Goal: Task Accomplishment & Management: Use online tool/utility

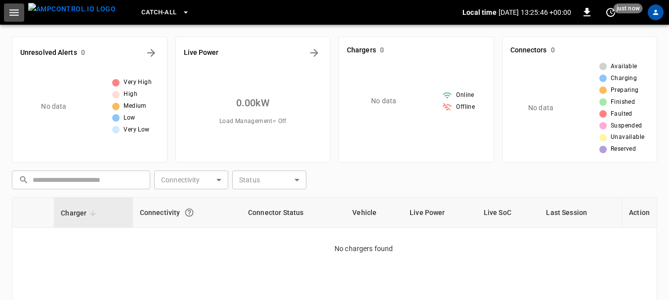
click at [11, 10] on icon "button" at bounding box center [13, 12] width 9 height 6
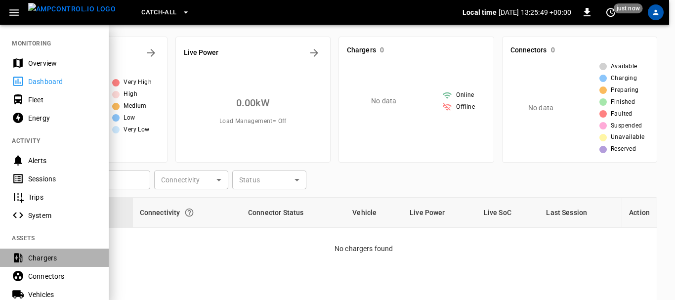
click at [54, 256] on div "Chargers" at bounding box center [62, 258] width 69 height 10
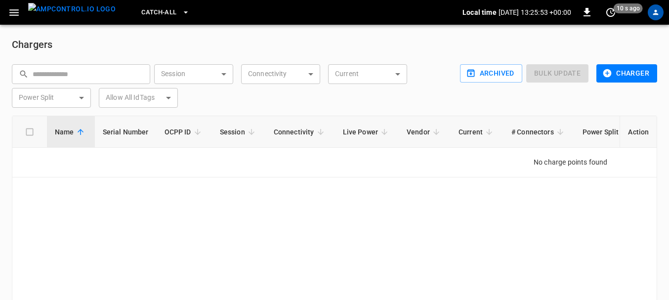
click at [323, 209] on div "Name Serial Number OCPP ID Session Connectivity Live Power Vendor Current # Con…" at bounding box center [335, 221] width 646 height 210
click at [314, 217] on div "Name Serial Number OCPP ID Session Connectivity Live Power Vendor Current # Con…" at bounding box center [335, 221] width 646 height 210
click at [209, 180] on div "Name Serial Number OCPP ID Session Connectivity Live Power Vendor Current # Con…" at bounding box center [335, 221] width 646 height 210
click at [10, 11] on icon "button" at bounding box center [14, 12] width 12 height 12
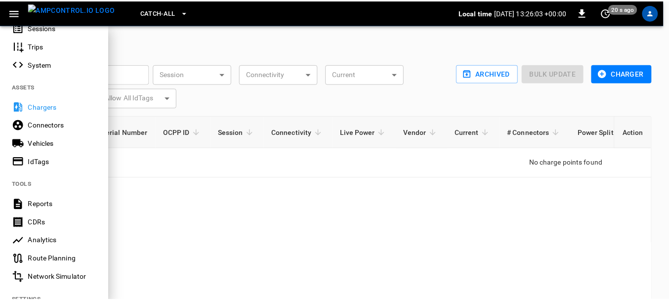
scroll to position [151, 0]
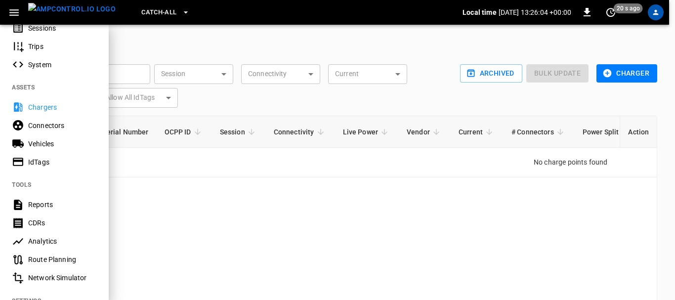
click at [620, 75] on div at bounding box center [337, 150] width 675 height 300
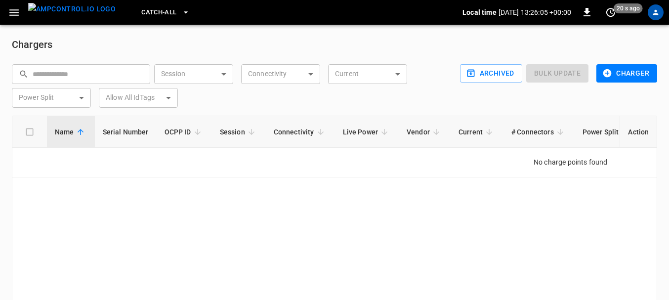
click at [620, 75] on button "Charger" at bounding box center [627, 73] width 61 height 18
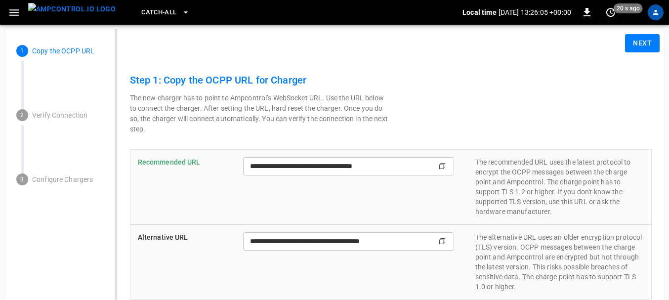
type input "**********"
click at [442, 166] on icon "Copy" at bounding box center [443, 166] width 8 height 8
click at [75, 15] on img "menu" at bounding box center [72, 9] width 88 height 12
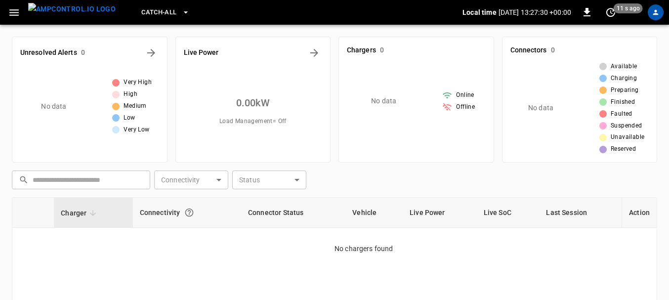
click at [13, 12] on icon "button" at bounding box center [13, 12] width 9 height 6
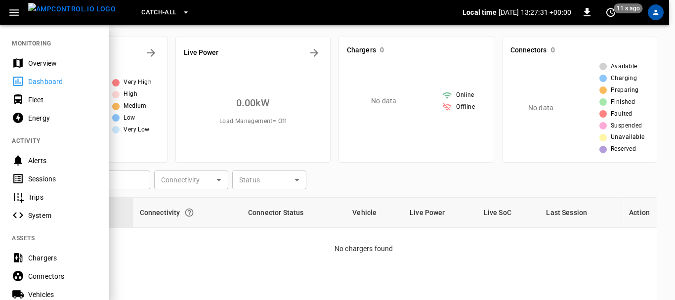
click at [42, 250] on div "Chargers" at bounding box center [54, 258] width 109 height 18
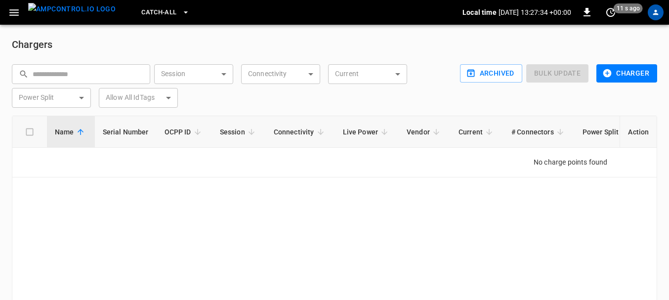
click at [11, 11] on icon "button" at bounding box center [14, 12] width 12 height 12
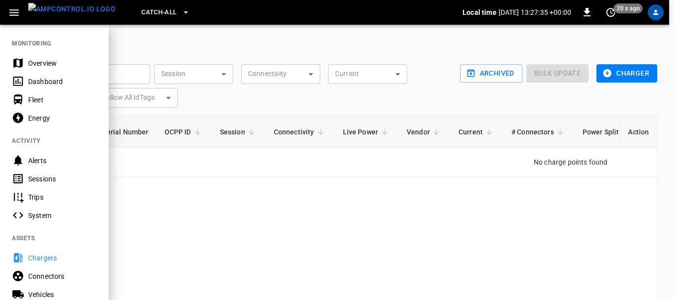
click at [52, 259] on div "Chargers" at bounding box center [62, 258] width 69 height 10
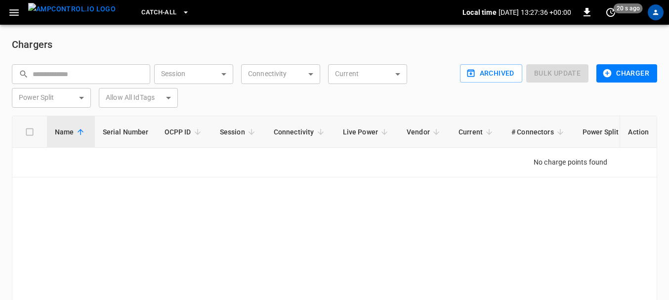
click at [191, 212] on div "Name Serial Number OCPP ID Session Connectivity Live Power Vendor Current # Con…" at bounding box center [335, 221] width 646 height 210
click at [265, 212] on div "Name Serial Number OCPP ID Session Connectivity Live Power Vendor Current # Con…" at bounding box center [335, 221] width 646 height 210
click at [73, 10] on img "menu" at bounding box center [72, 9] width 88 height 12
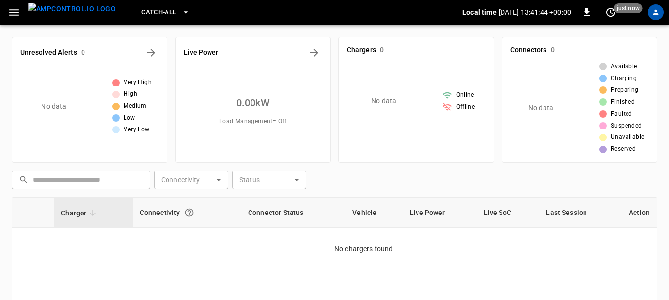
click at [13, 10] on icon "button" at bounding box center [13, 12] width 9 height 6
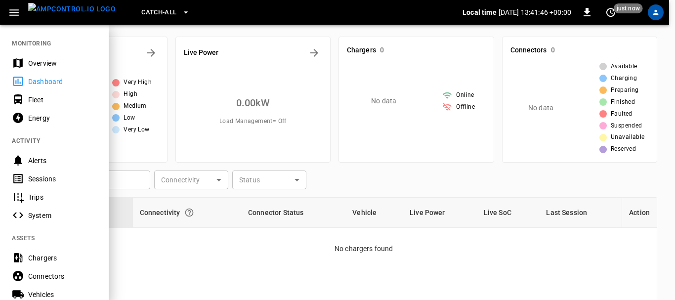
click at [47, 258] on div "Chargers" at bounding box center [62, 258] width 69 height 10
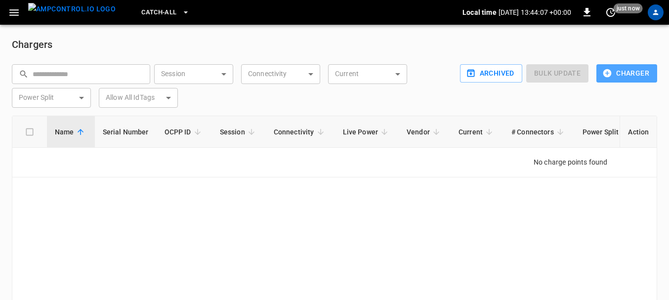
click at [636, 82] on button "Charger" at bounding box center [627, 73] width 61 height 18
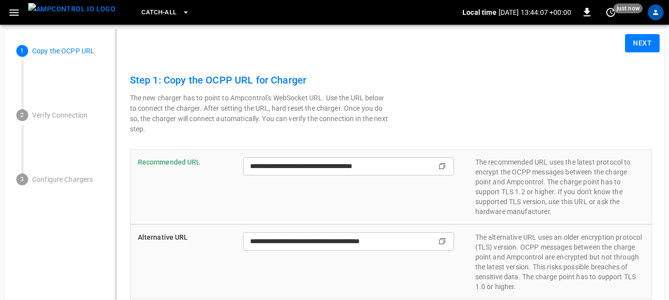
type input "**********"
click at [316, 118] on p "The new charger has to point to Ampcontrol’s WebSocket URL. Use the URL below t…" at bounding box center [260, 114] width 261 height 42
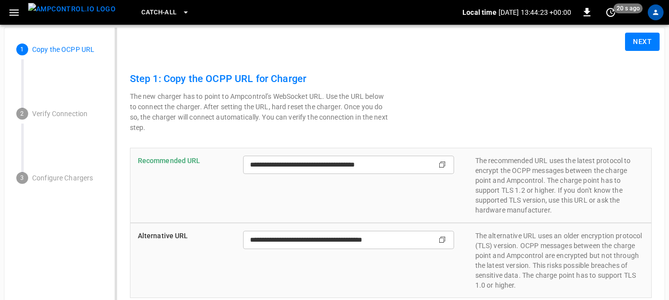
scroll to position [2, 0]
click at [654, 37] on button "Next" at bounding box center [642, 41] width 35 height 18
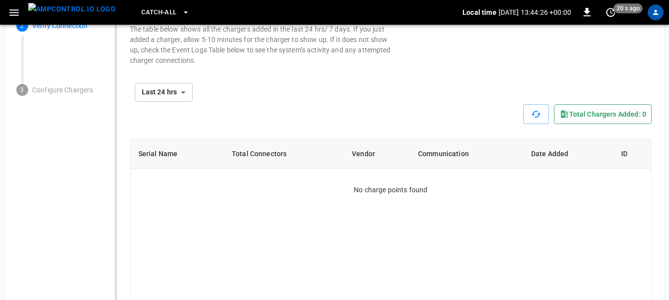
scroll to position [90, 0]
click at [540, 113] on icon "button" at bounding box center [536, 113] width 9 height 6
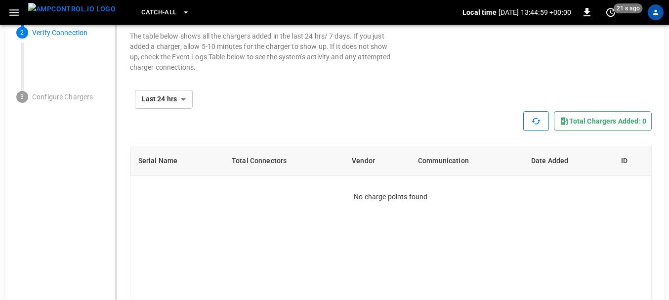
scroll to position [83, 0]
click at [314, 199] on div "No charge points found" at bounding box center [391, 189] width 521 height 26
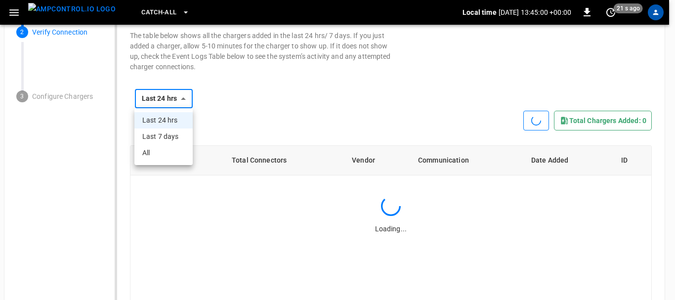
click at [187, 100] on div at bounding box center [337, 150] width 675 height 300
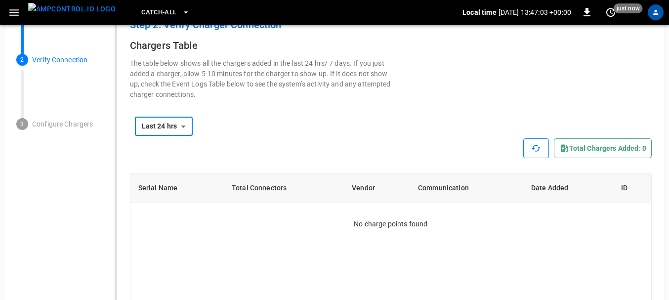
scroll to position [0, 0]
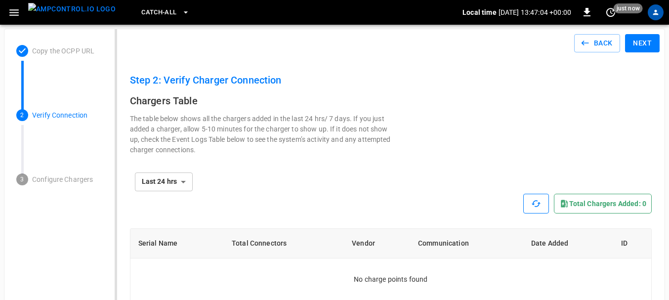
click at [73, 48] on p "Copy the OCPP URL" at bounding box center [67, 51] width 71 height 10
click at [593, 43] on button "Back" at bounding box center [598, 43] width 46 height 18
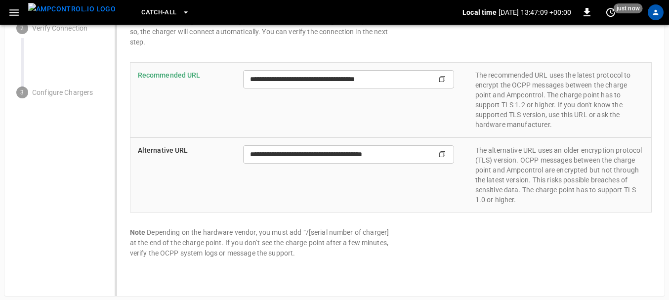
scroll to position [88, 0]
drag, startPoint x: 303, startPoint y: 232, endPoint x: 326, endPoint y: 234, distance: 23.8
click at [326, 234] on p "Note Depending on the hardware vendor, you must add “/[serial number of charger…" at bounding box center [260, 242] width 261 height 31
click at [308, 232] on p "Note Depending on the hardware vendor, you must add “/[serial number of charger…" at bounding box center [260, 242] width 261 height 31
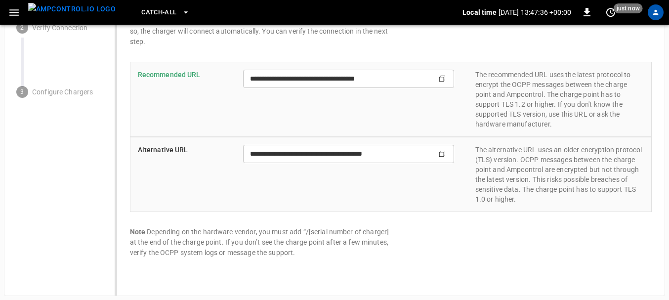
click at [308, 232] on p "Note Depending on the hardware vendor, you must add “/[serial number of charger…" at bounding box center [260, 242] width 261 height 31
drag, startPoint x: 308, startPoint y: 232, endPoint x: 384, endPoint y: 234, distance: 75.7
click at [384, 234] on p "Note Depending on the hardware vendor, you must add “/[serial number of charger…" at bounding box center [260, 242] width 261 height 31
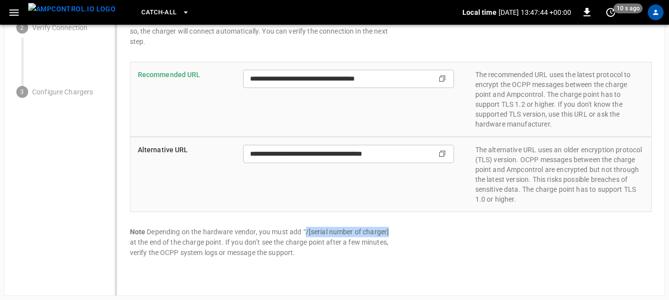
drag, startPoint x: 306, startPoint y: 231, endPoint x: 388, endPoint y: 232, distance: 82.6
click at [388, 232] on p "Note Depending on the hardware vendor, you must add “/[serial number of charger…" at bounding box center [260, 242] width 261 height 31
copy p "/[serial number of charger]"
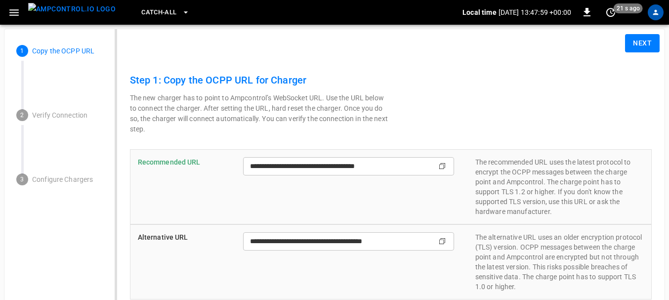
click at [648, 41] on button "Next" at bounding box center [642, 43] width 35 height 18
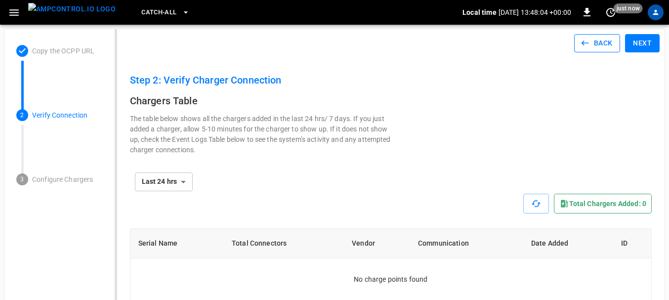
click at [605, 47] on button "Back" at bounding box center [598, 43] width 46 height 18
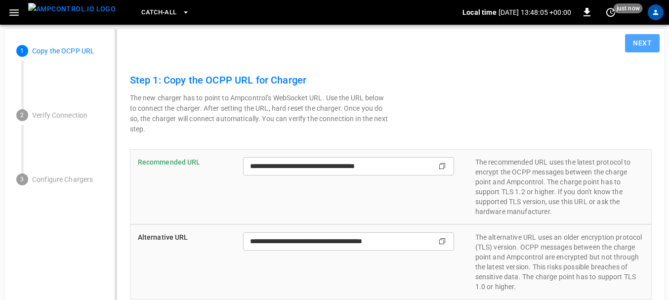
click at [643, 45] on button "Next" at bounding box center [642, 43] width 35 height 18
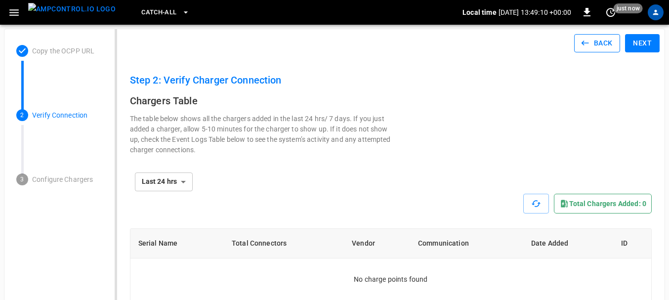
click at [589, 39] on icon "button" at bounding box center [585, 43] width 10 height 10
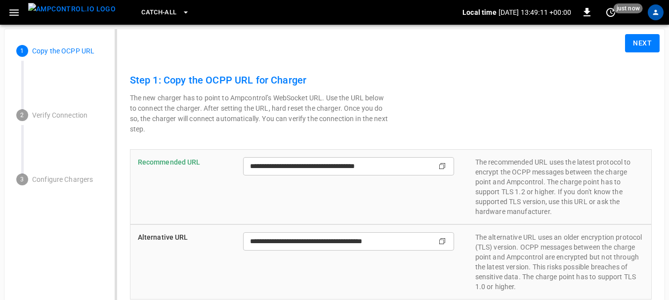
click at [653, 37] on button "Next" at bounding box center [642, 43] width 35 height 18
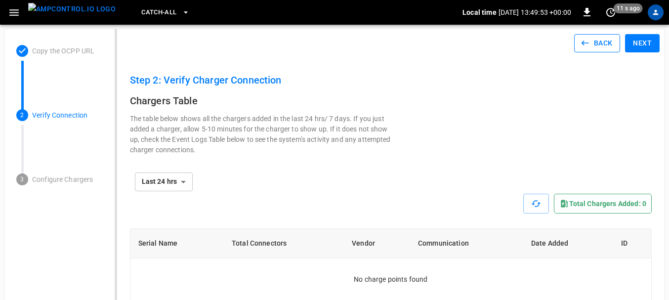
click at [592, 44] on button "Back" at bounding box center [598, 43] width 46 height 18
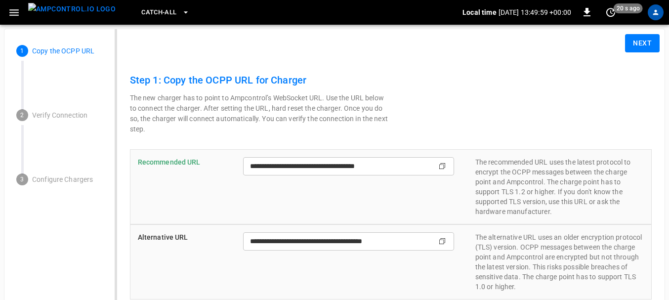
click at [640, 47] on button "Next" at bounding box center [642, 43] width 35 height 18
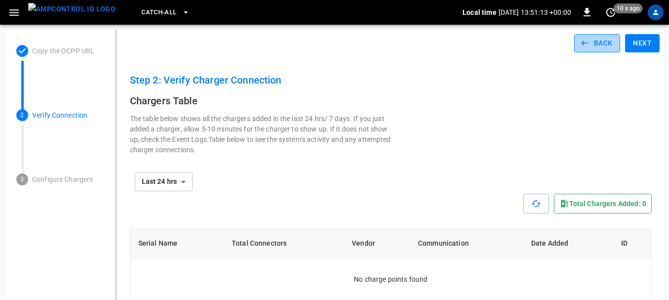
click at [596, 48] on button "Back" at bounding box center [598, 43] width 46 height 18
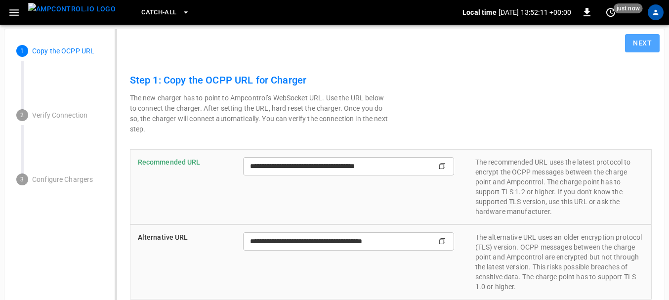
click at [641, 48] on button "Next" at bounding box center [642, 43] width 35 height 18
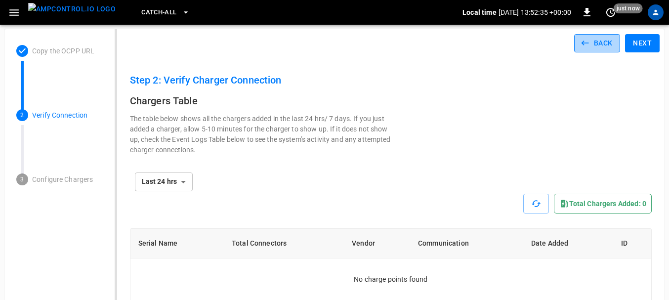
click at [595, 43] on button "Back" at bounding box center [598, 43] width 46 height 18
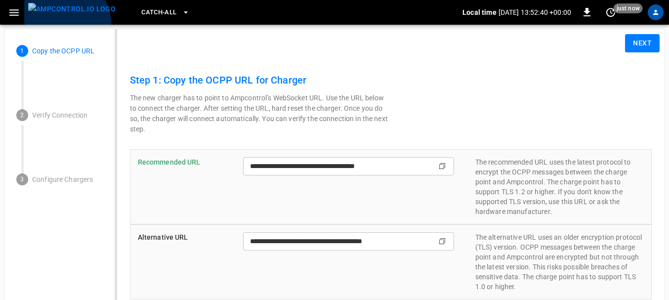
click at [64, 23] on button "menu" at bounding box center [71, 12] width 95 height 25
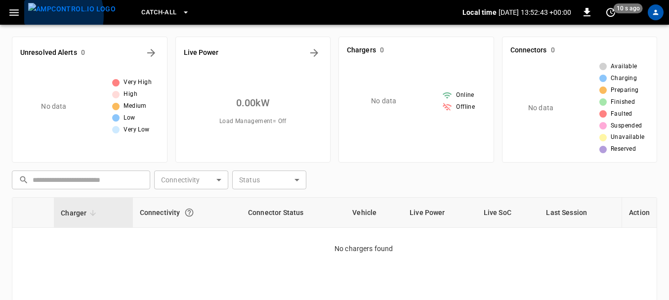
click at [44, 15] on img "menu" at bounding box center [72, 9] width 88 height 12
click at [11, 14] on icon "button" at bounding box center [14, 12] width 12 height 12
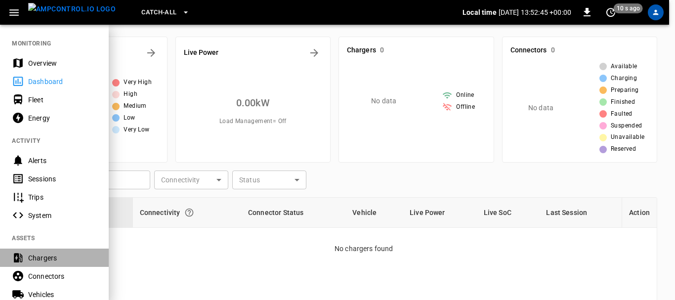
click at [31, 258] on div "Chargers" at bounding box center [62, 258] width 69 height 10
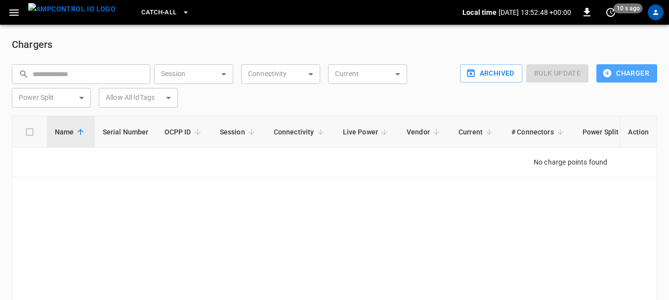
click at [619, 74] on button "Charger" at bounding box center [627, 73] width 61 height 18
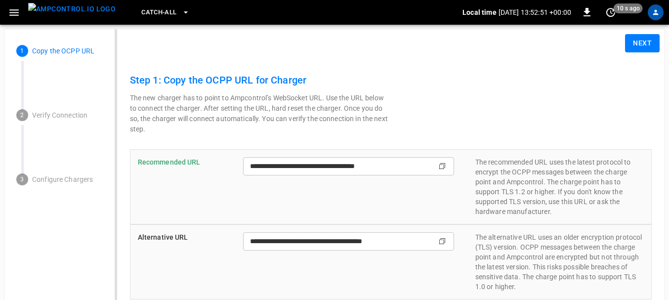
click at [638, 39] on button "Next" at bounding box center [642, 43] width 35 height 18
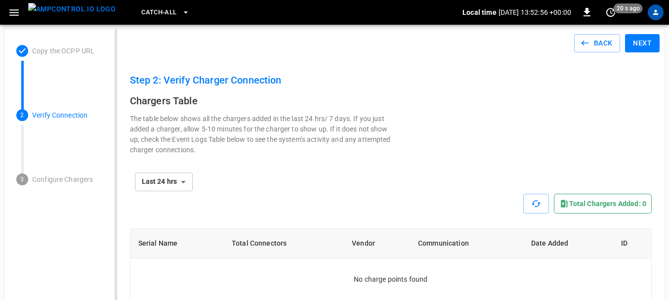
click at [402, 124] on div "**********" at bounding box center [391, 171] width 522 height 115
drag, startPoint x: 582, startPoint y: 53, endPoint x: 598, endPoint y: 43, distance: 19.6
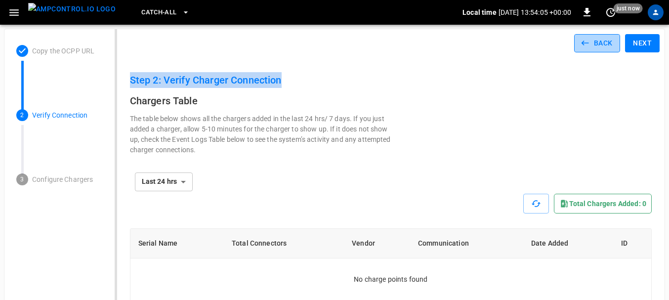
click at [598, 43] on button "Back" at bounding box center [598, 43] width 46 height 18
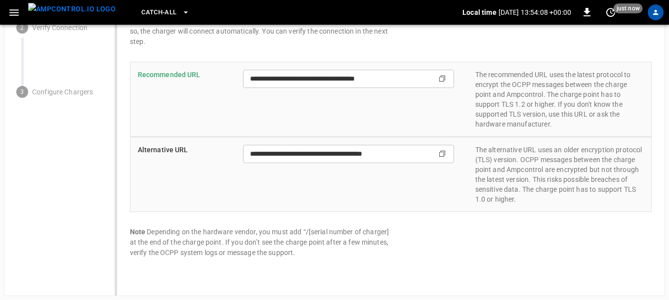
scroll to position [88, 0]
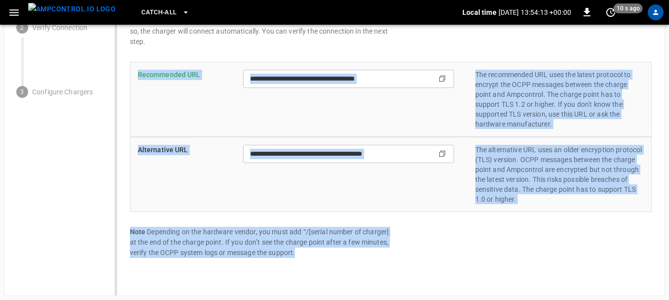
drag, startPoint x: 301, startPoint y: 250, endPoint x: 130, endPoint y: 86, distance: 237.4
click at [130, 86] on div "**********" at bounding box center [391, 121] width 522 height 273
copy div "Recommended URL Copy ​ The recommended URL uses the latest protocol to encrypt …"
click at [429, 166] on div "**********" at bounding box center [348, 174] width 211 height 59
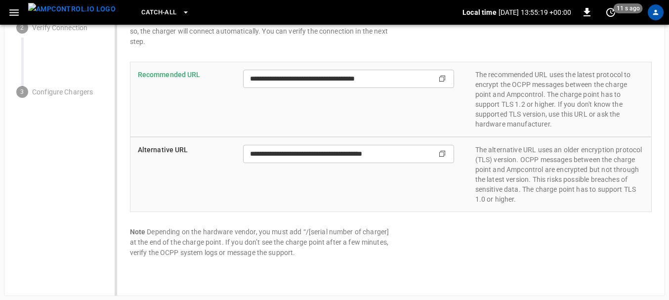
scroll to position [0, 0]
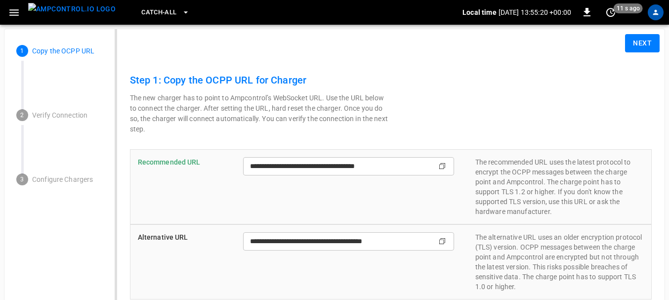
click at [642, 38] on button "Next" at bounding box center [642, 43] width 35 height 18
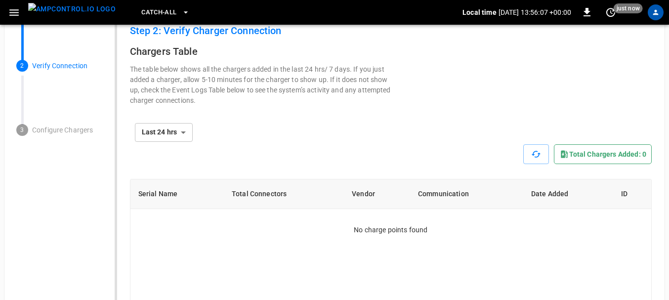
scroll to position [9, 0]
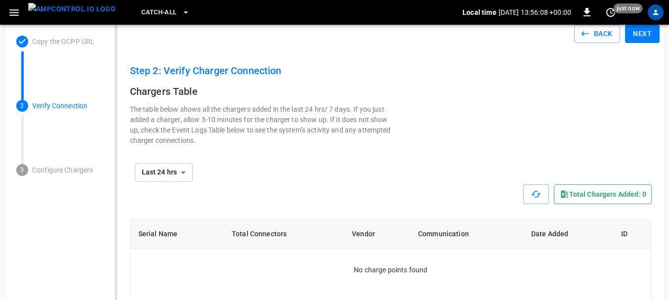
click at [587, 192] on div "Total chargers added: 0" at bounding box center [603, 194] width 98 height 20
click at [525, 197] on button "button" at bounding box center [537, 194] width 26 height 20
click at [607, 37] on button "Back" at bounding box center [598, 34] width 46 height 18
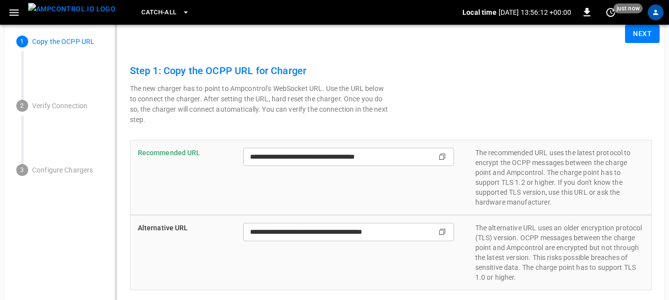
scroll to position [0, 0]
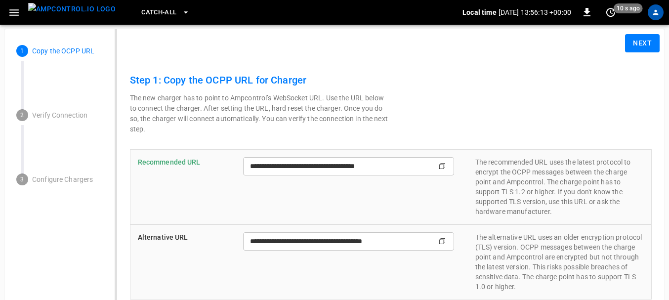
click at [46, 5] on img "menu" at bounding box center [72, 9] width 88 height 12
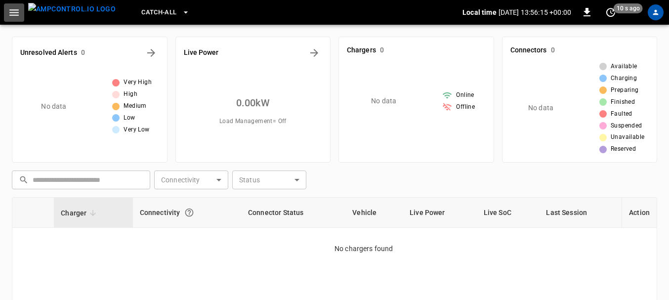
click at [10, 13] on icon "button" at bounding box center [13, 12] width 9 height 6
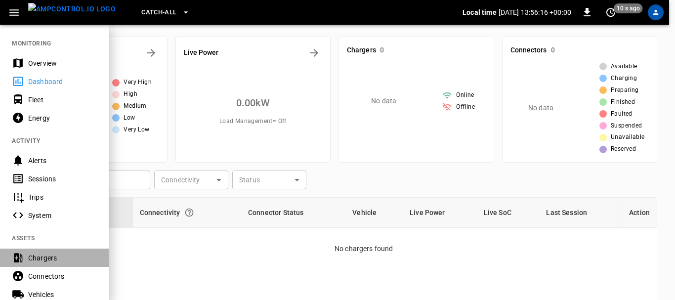
click at [39, 258] on div "Chargers" at bounding box center [62, 258] width 69 height 10
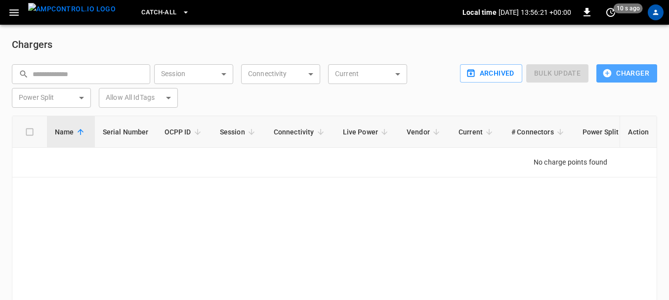
click at [612, 69] on icon "button" at bounding box center [608, 73] width 10 height 10
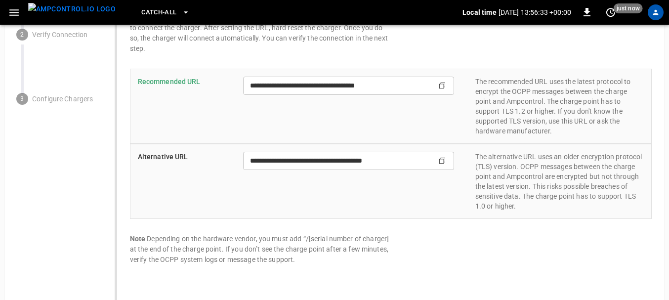
scroll to position [88, 0]
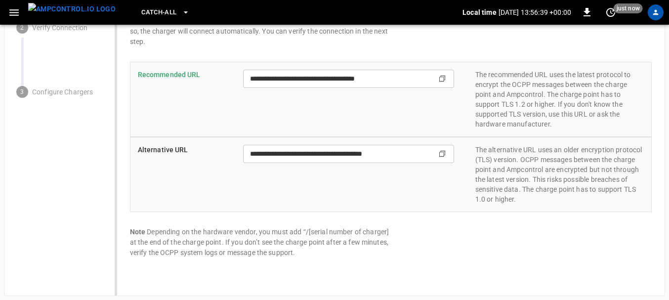
click at [501, 192] on p "The alternative URL uses an older encryption protocol (TLS) version. OCPP messa…" at bounding box center [560, 174] width 169 height 59
click at [205, 234] on p "Note Depending on the hardware vendor, you must add “/[serial number of charger…" at bounding box center [260, 242] width 261 height 31
click at [360, 226] on div "**********" at bounding box center [391, 121] width 522 height 273
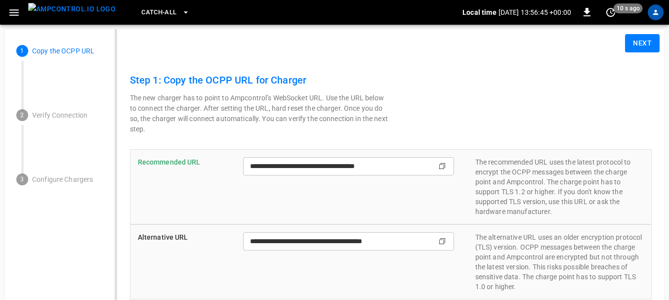
click at [649, 44] on button "Next" at bounding box center [642, 43] width 35 height 18
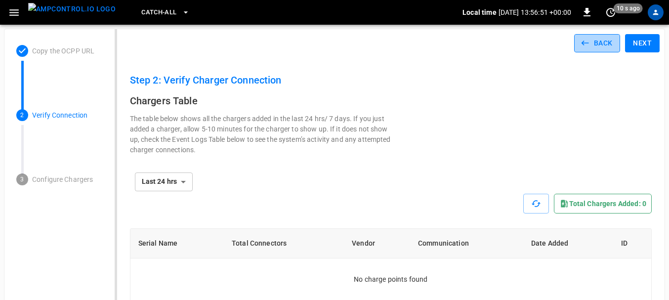
click at [583, 42] on icon "button" at bounding box center [584, 43] width 7 height 5
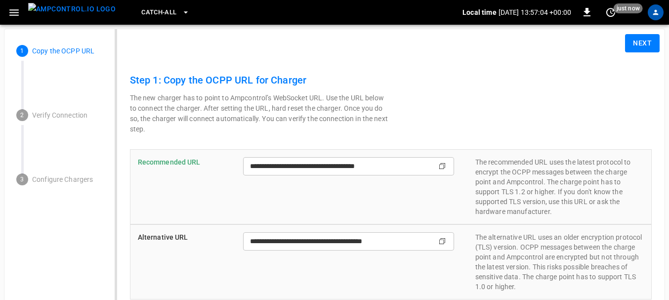
click at [521, 104] on div "**********" at bounding box center [391, 208] width 522 height 273
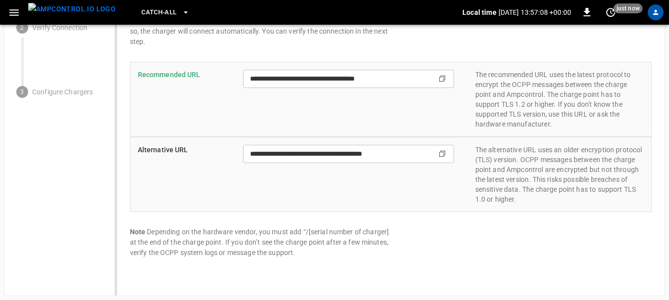
scroll to position [87, 0]
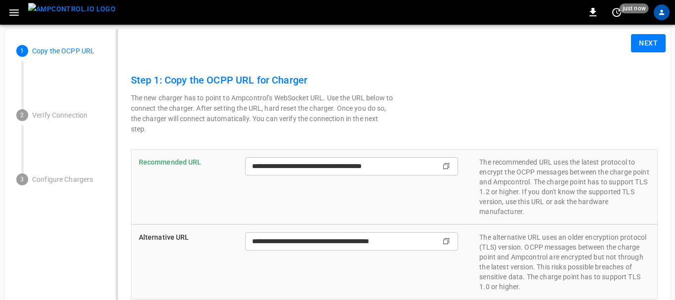
type input "**********"
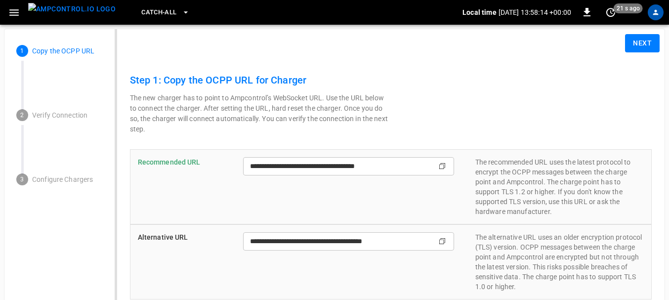
click at [657, 51] on button "Next" at bounding box center [642, 43] width 35 height 18
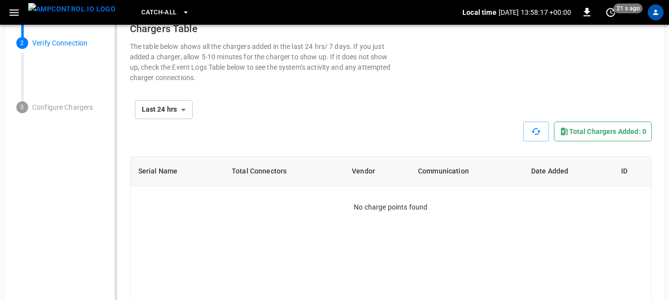
scroll to position [73, 0]
click at [406, 102] on div "**********" at bounding box center [391, 109] width 522 height 24
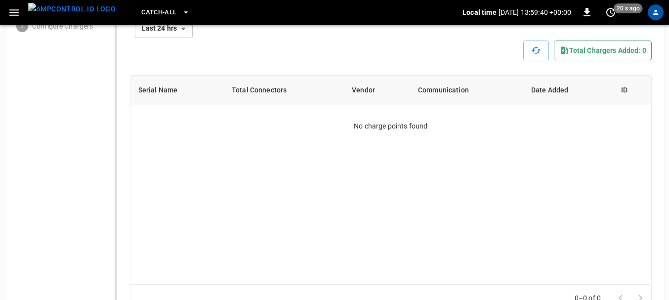
scroll to position [0, 0]
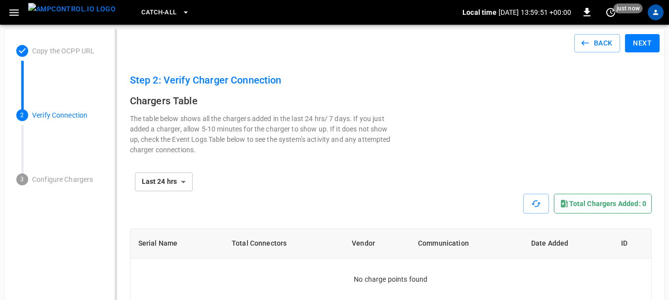
click at [439, 190] on div "**********" at bounding box center [391, 182] width 522 height 24
click at [423, 131] on div "**********" at bounding box center [391, 171] width 522 height 115
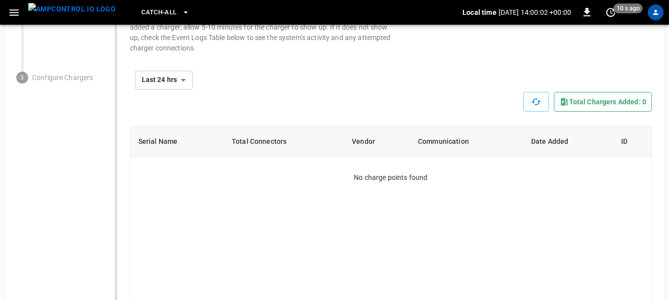
scroll to position [102, 0]
click at [358, 194] on div "Serial Name Total Connectors Vendor Communication Date Added ID No charge point…" at bounding box center [391, 231] width 522 height 210
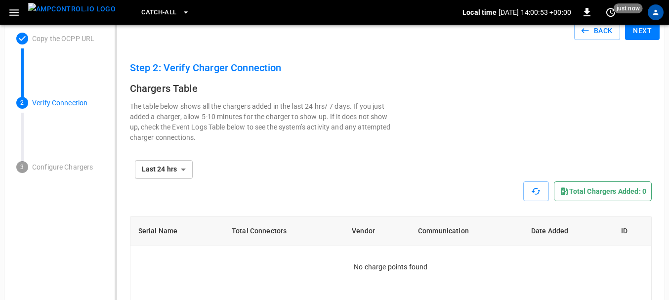
scroll to position [1, 0]
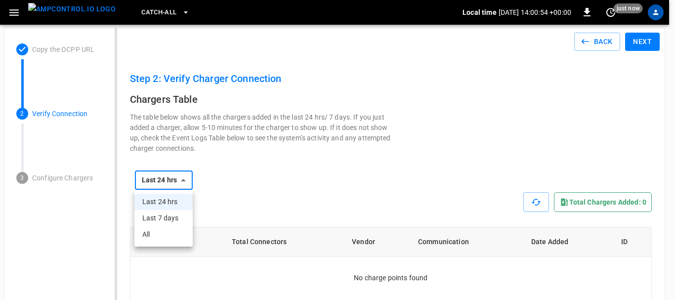
click at [364, 210] on div at bounding box center [337, 150] width 675 height 300
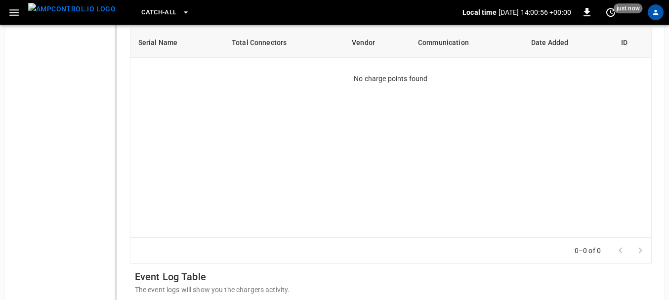
scroll to position [0, 0]
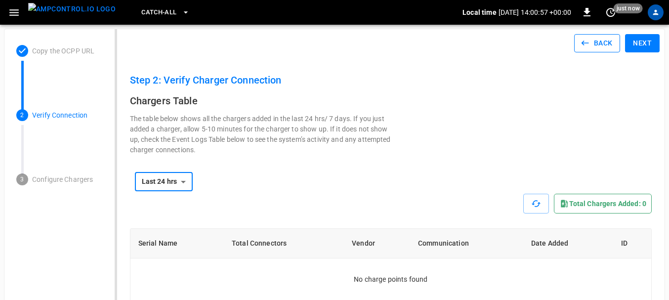
click at [581, 48] on button "Back" at bounding box center [598, 43] width 46 height 18
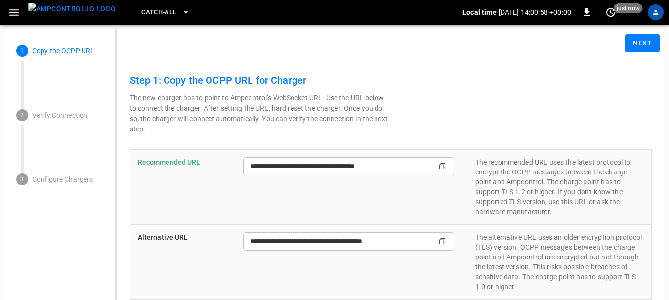
click at [657, 41] on button "Next" at bounding box center [642, 43] width 35 height 18
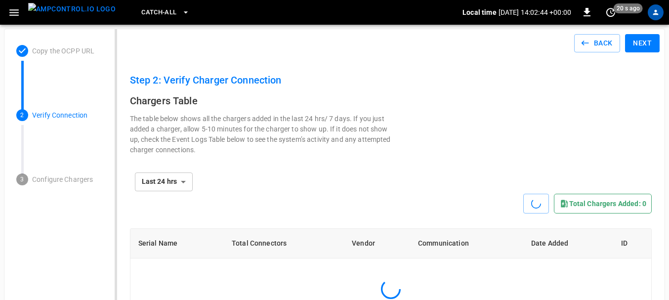
click at [478, 169] on div "**********" at bounding box center [391, 171] width 522 height 115
click at [401, 178] on div "**********" at bounding box center [391, 182] width 522 height 24
click at [304, 163] on div "**********" at bounding box center [391, 171] width 522 height 115
click at [461, 153] on div "**********" at bounding box center [391, 171] width 522 height 115
click at [418, 148] on div "**********" at bounding box center [391, 171] width 522 height 115
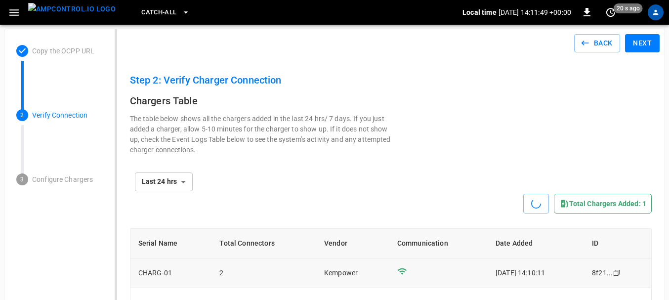
click at [316, 275] on td "Kempower" at bounding box center [352, 274] width 73 height 30
click at [633, 45] on button "Next" at bounding box center [642, 43] width 35 height 18
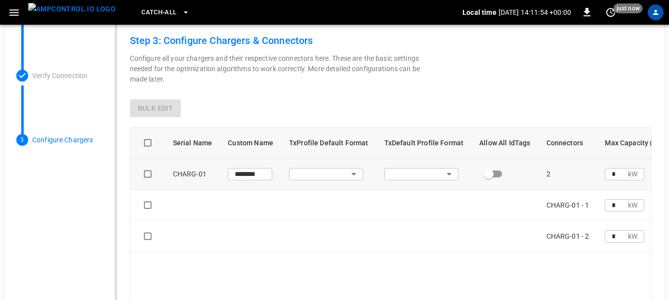
scroll to position [40, 0]
click at [354, 175] on body "Catch-all Local time [DATE] 14:11:55 +00:00 0 just now Copy the OCPP URL Verify…" at bounding box center [334, 180] width 669 height 440
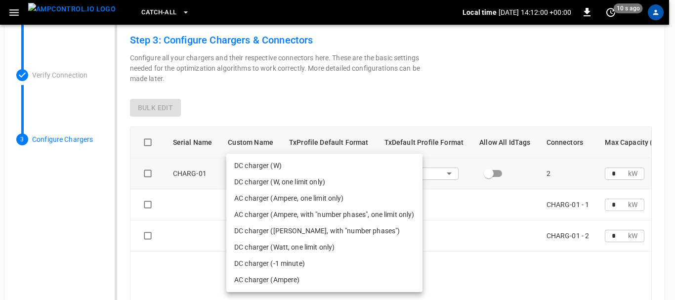
click at [396, 100] on div at bounding box center [337, 150] width 675 height 300
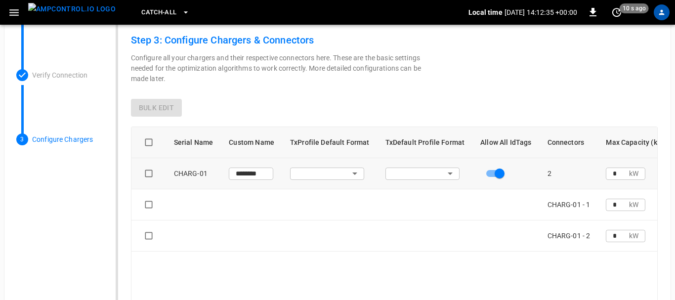
click at [436, 171] on body "Catch-all Local time [DATE] 14:12:35 +00:00 0 10 s ago Copy the OCPP URL Verify…" at bounding box center [337, 180] width 675 height 440
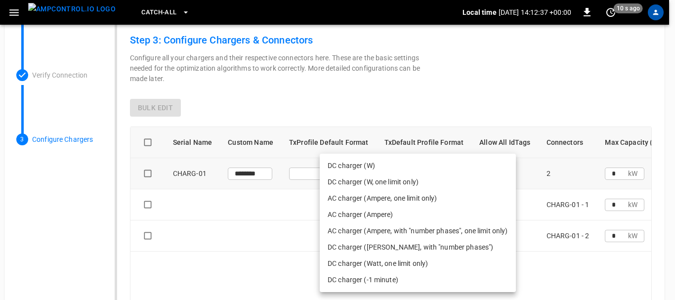
click at [458, 76] on div at bounding box center [337, 150] width 675 height 300
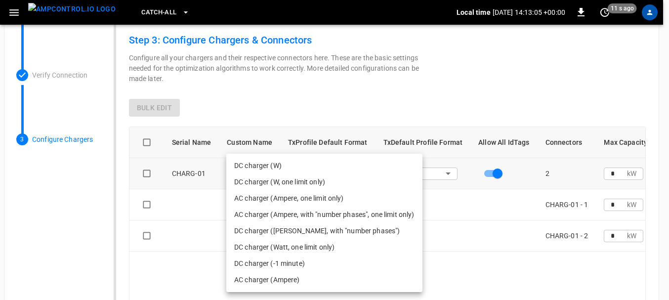
click at [350, 170] on body "Catch-all Local time [DATE] 14:13:05 +00:00 0 11 s ago Copy the OCPP URL Verify…" at bounding box center [334, 180] width 669 height 440
click at [611, 171] on div at bounding box center [337, 150] width 675 height 300
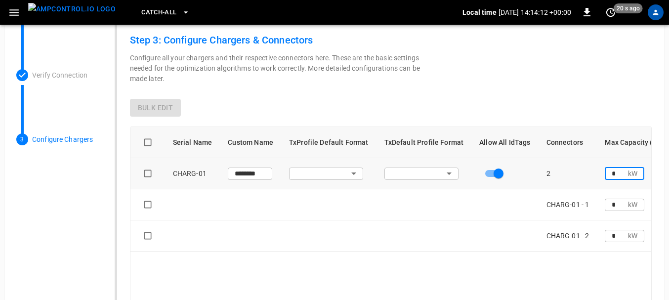
drag, startPoint x: 606, startPoint y: 174, endPoint x: 615, endPoint y: 174, distance: 8.9
click at [615, 174] on input "*" at bounding box center [616, 173] width 23 height 18
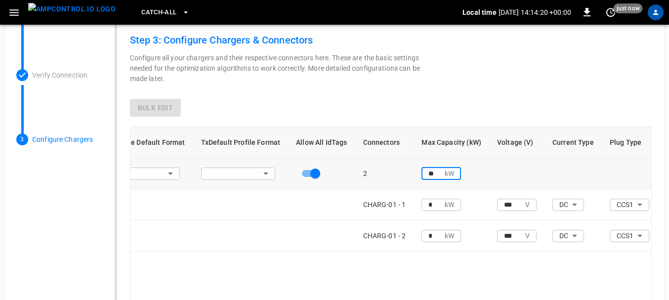
scroll to position [0, 0]
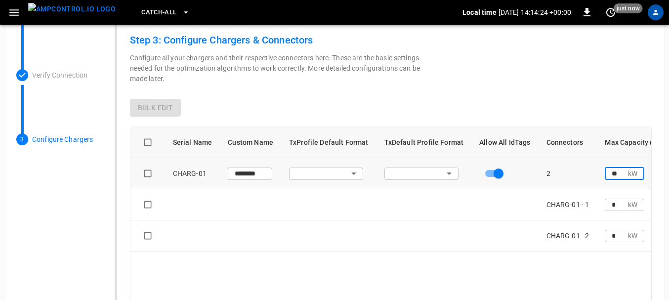
type input "**"
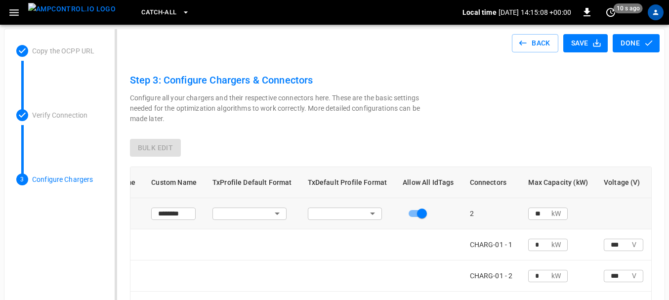
drag, startPoint x: 626, startPoint y: 44, endPoint x: 306, endPoint y: -60, distance: 337.4
click at [306, 0] on html "Catch-all Local time [DATE] 14:15:08 +00:00 0 10 s ago Copy the OCPP URL Verify…" at bounding box center [334, 222] width 669 height 444
click at [264, 209] on body "Catch-all Local time [DATE] 14:15:23 +00:00 0 just now Copy the OCPP URL Verify…" at bounding box center [334, 220] width 669 height 440
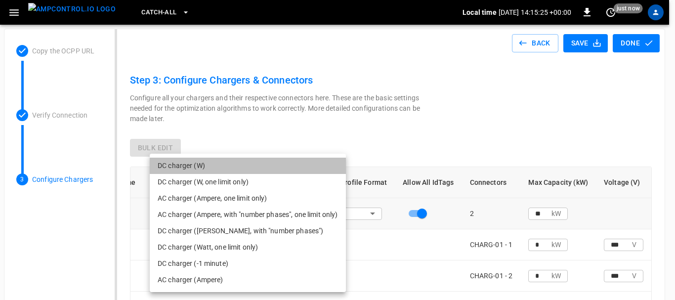
click at [210, 162] on li "DC charger (W)" at bounding box center [248, 166] width 196 height 16
type input "**********"
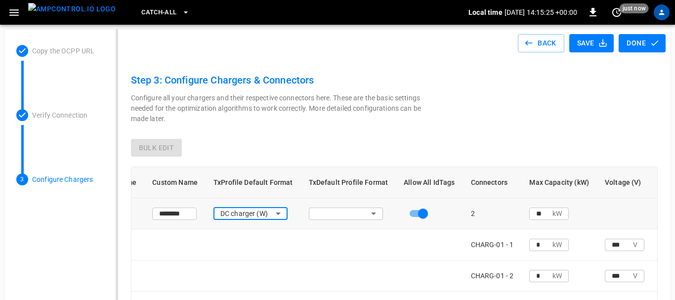
click at [356, 218] on body "**********" at bounding box center [337, 220] width 675 height 440
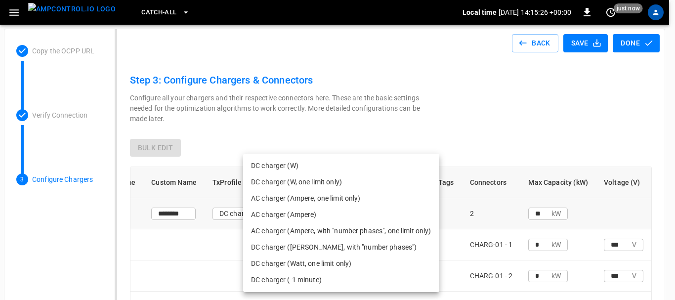
click at [301, 164] on li "DC charger (W)" at bounding box center [341, 166] width 196 height 16
type input "**********"
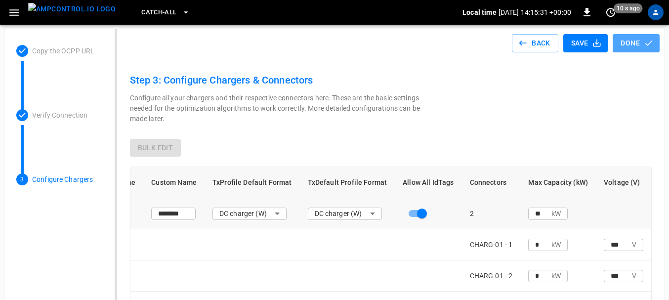
click at [634, 42] on button "Done" at bounding box center [636, 43] width 47 height 18
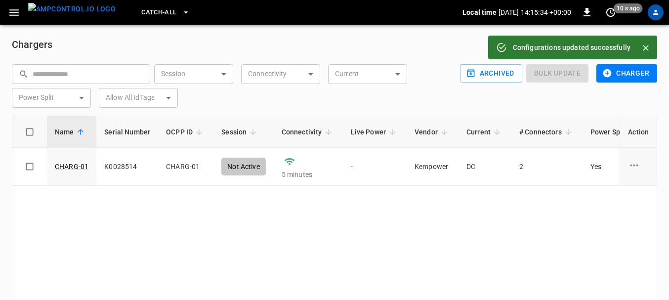
click at [388, 232] on div "Name Serial Number OCPP ID Session Connectivity Live Power Vendor Current # Con…" at bounding box center [335, 221] width 646 height 210
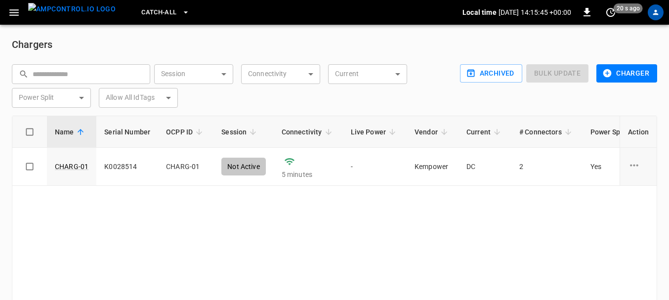
click at [413, 35] on div "Chargers ​ ​ Session ​ Session Connectivity ​ Connectivity Current ​ Current Po…" at bounding box center [334, 195] width 669 height 340
click at [156, 159] on td "K0028514" at bounding box center [127, 167] width 62 height 38
click at [94, 166] on td "CHARG-01" at bounding box center [71, 167] width 49 height 38
click at [70, 168] on link "CHARG-01" at bounding box center [72, 167] width 38 height 14
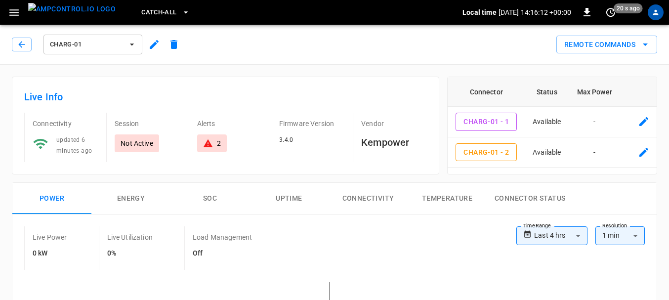
click at [216, 143] on div "2" at bounding box center [212, 143] width 18 height 10
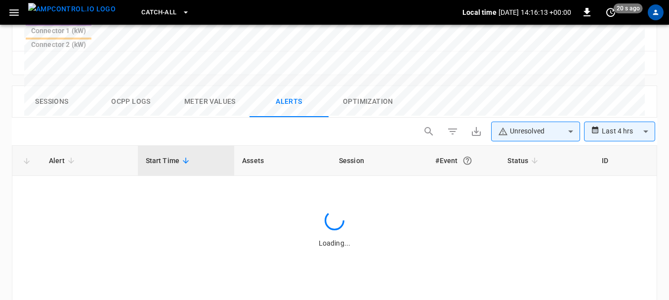
scroll to position [471, 0]
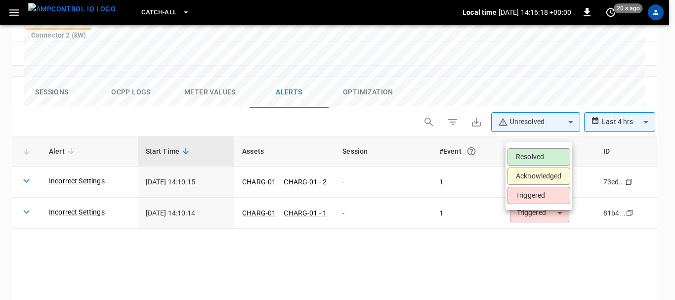
click at [406, 209] on div at bounding box center [337, 150] width 675 height 300
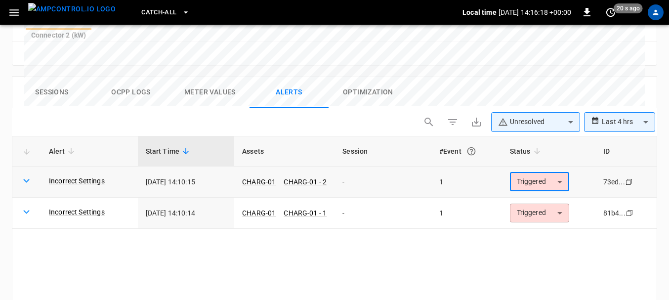
click at [24, 175] on icon at bounding box center [26, 181] width 12 height 12
click at [31, 175] on icon at bounding box center [26, 181] width 12 height 12
click at [69, 174] on link "Incorrect Settings" at bounding box center [77, 181] width 60 height 14
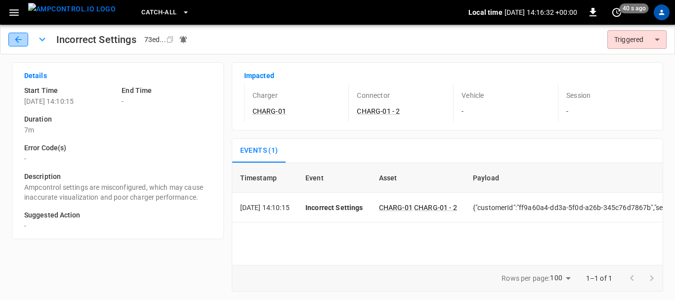
click at [17, 39] on icon "button" at bounding box center [18, 40] width 10 height 10
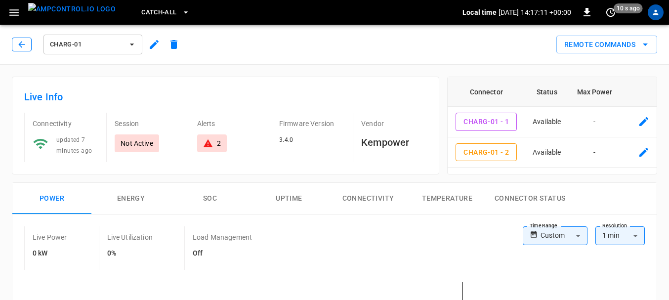
click at [16, 44] on button "button" at bounding box center [22, 45] width 20 height 14
